Goal: Find specific page/section: Find specific page/section

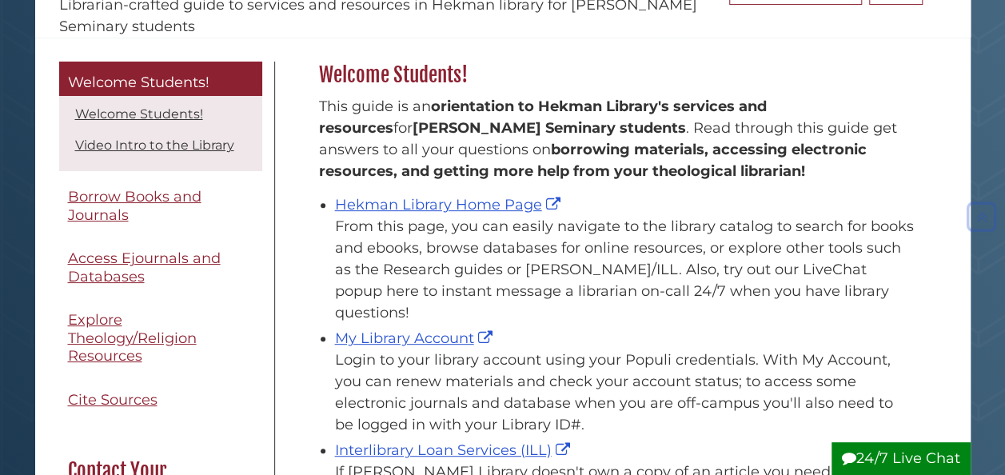
scroll to position [213, 0]
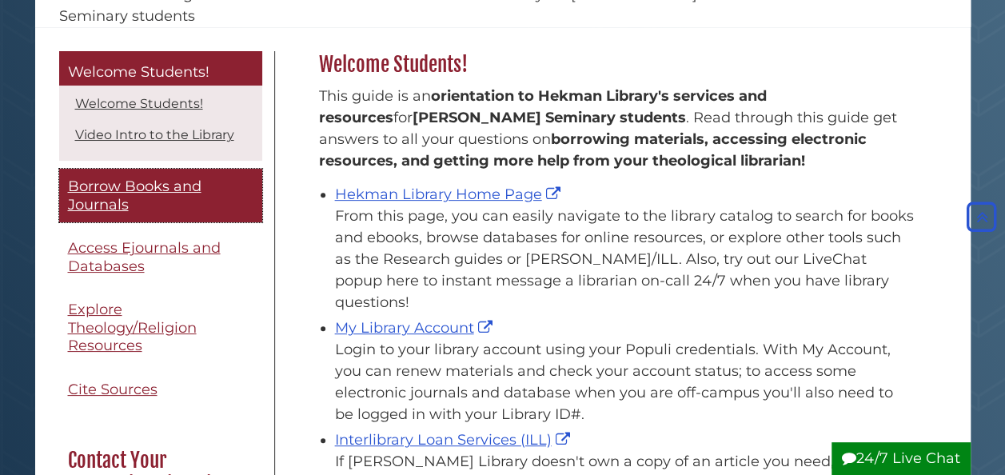
click at [113, 200] on span "Borrow Books and Journals" at bounding box center [135, 196] width 134 height 36
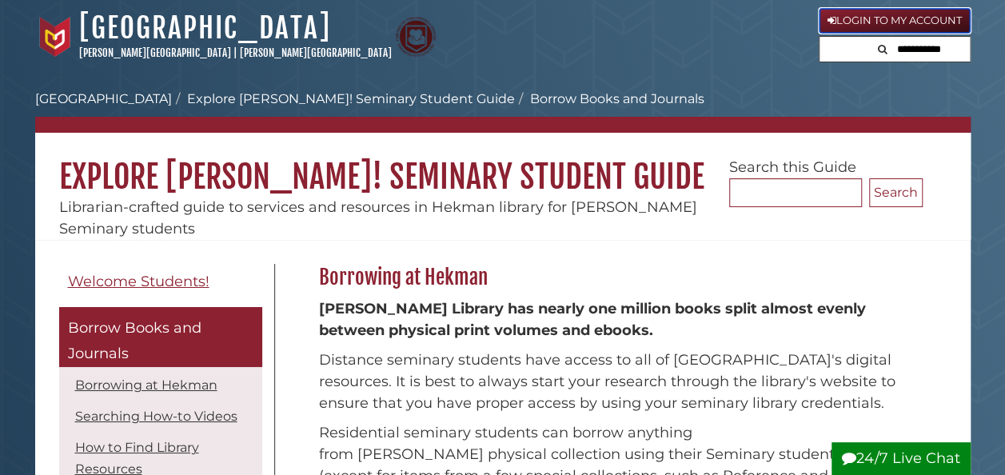
click at [896, 12] on link "Login to My Account" at bounding box center [895, 21] width 152 height 26
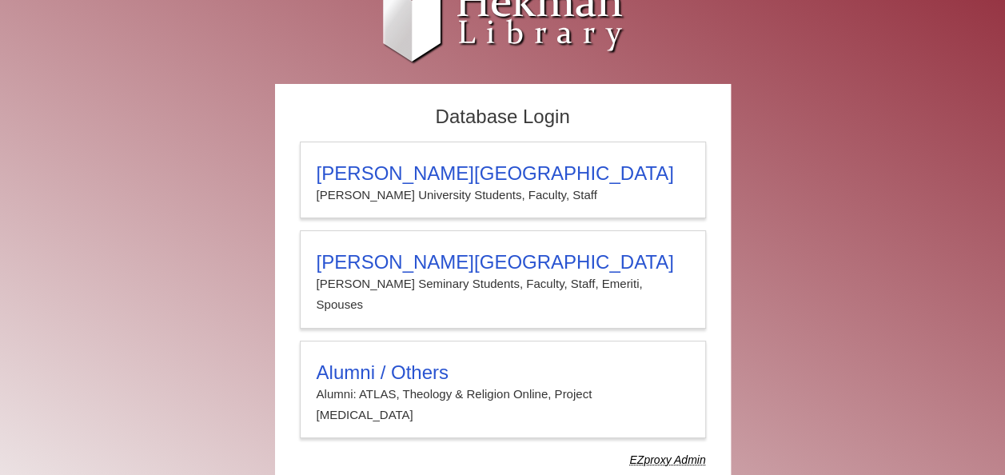
scroll to position [32, 0]
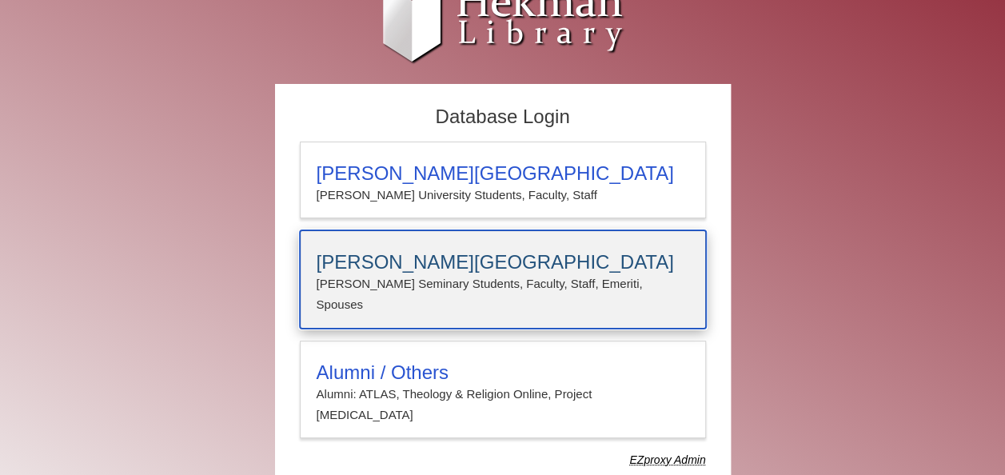
click at [508, 262] on h3 "[PERSON_NAME][GEOGRAPHIC_DATA]" at bounding box center [503, 262] width 373 height 22
